Goal: Information Seeking & Learning: Find specific fact

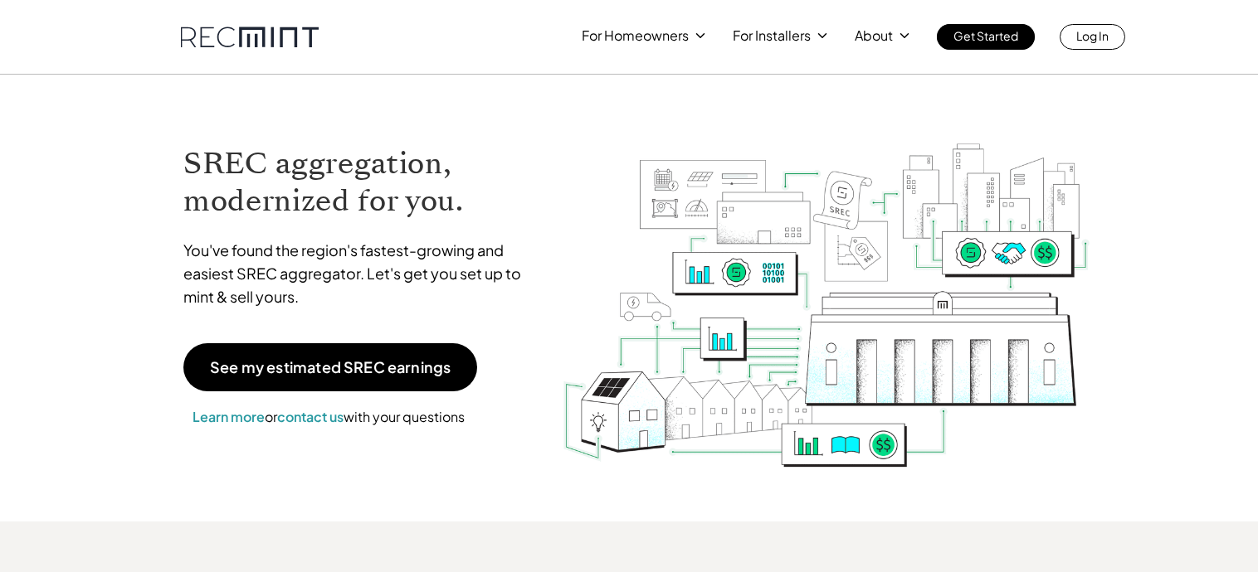
scroll to position [2, 0]
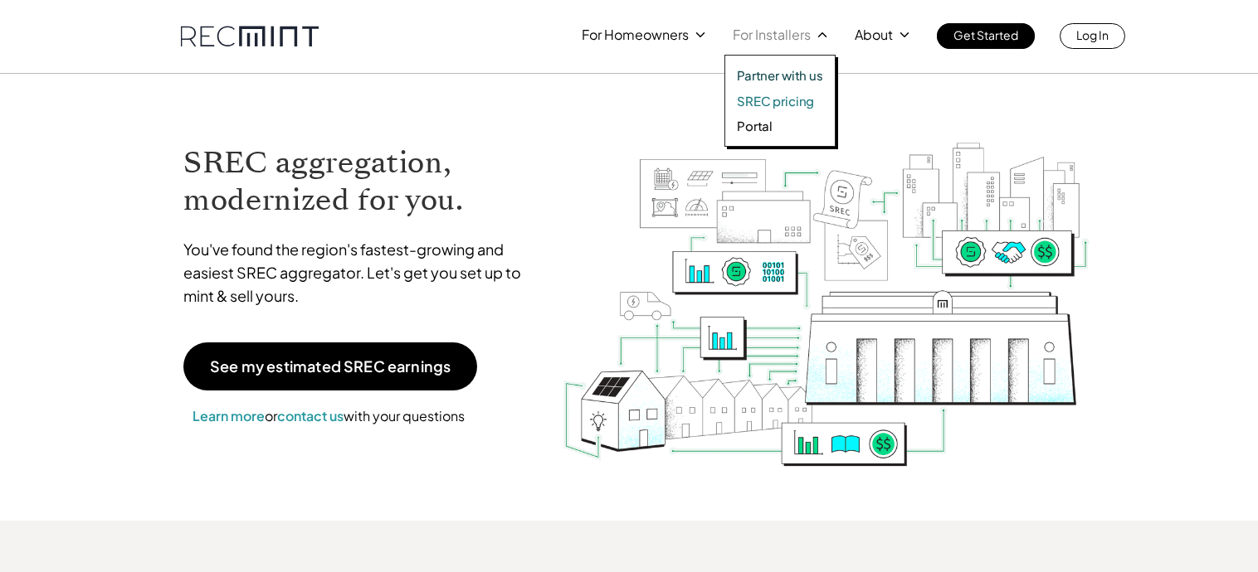
click at [788, 105] on p "SREC pricing" at bounding box center [775, 101] width 77 height 17
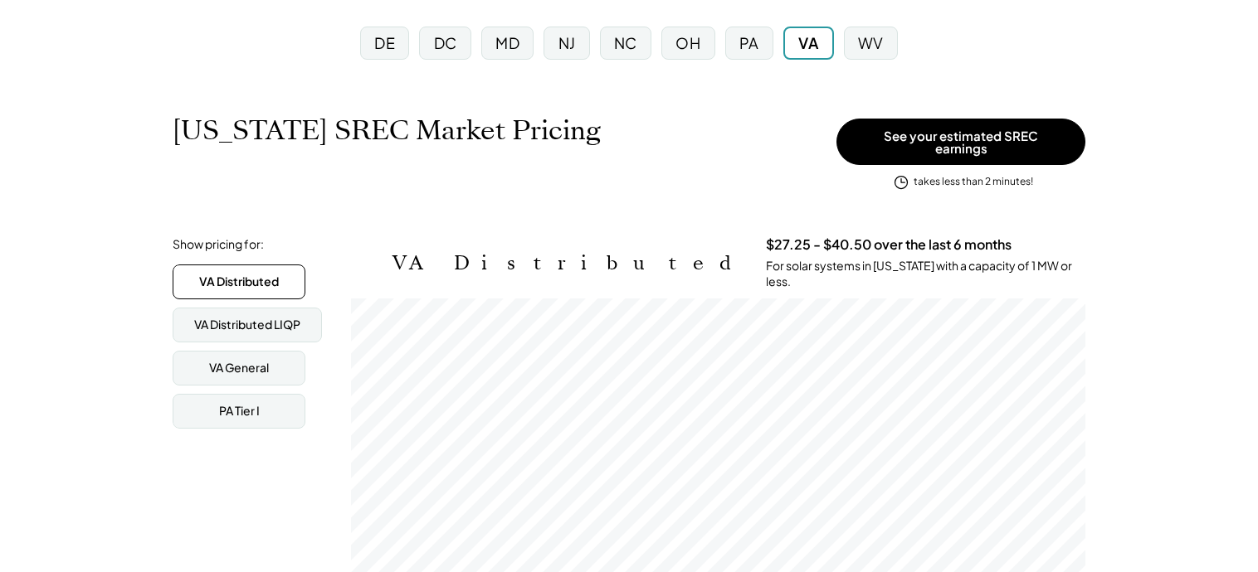
scroll to position [167, 0]
click at [756, 47] on div "PA" at bounding box center [749, 43] width 20 height 21
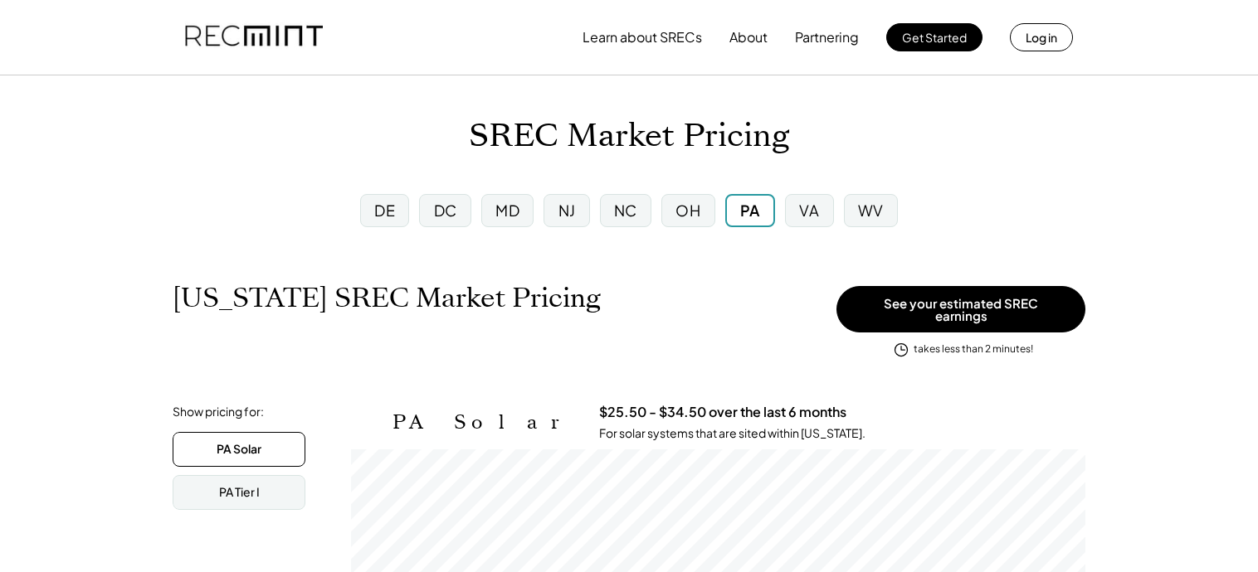
click at [439, 206] on div "DC" at bounding box center [445, 210] width 23 height 21
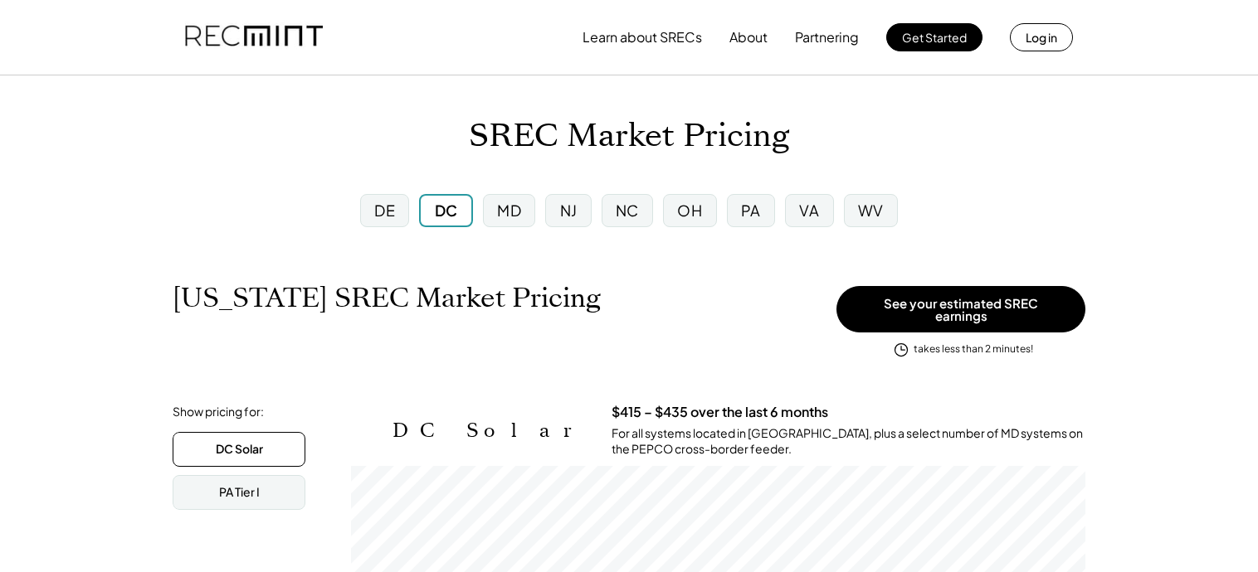
drag, startPoint x: 519, startPoint y: 216, endPoint x: 699, endPoint y: 262, distance: 185.9
click at [519, 216] on div "MD" at bounding box center [509, 210] width 24 height 21
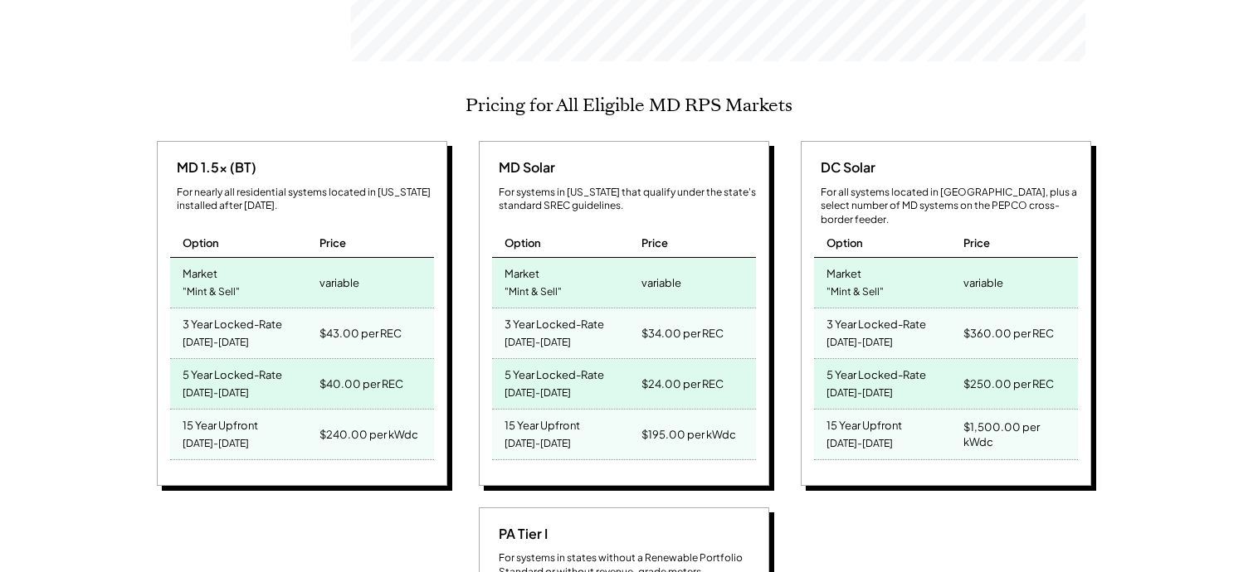
scroll to position [663, 0]
